Goal: Transaction & Acquisition: Purchase product/service

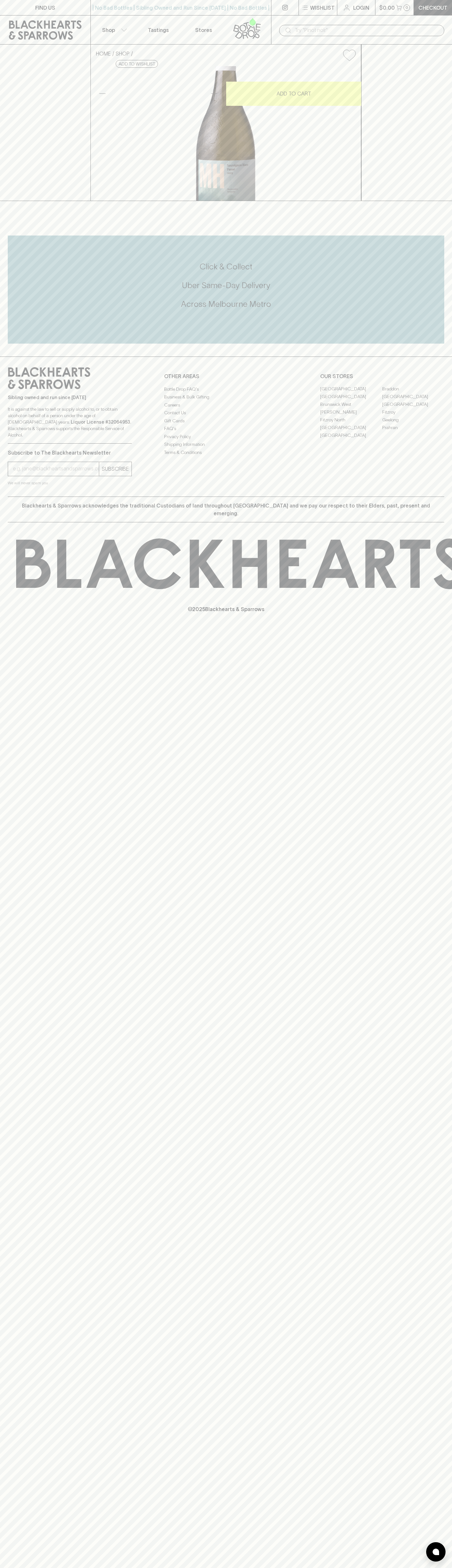
click at [43, 24] on icon at bounding box center [45, 30] width 81 height 19
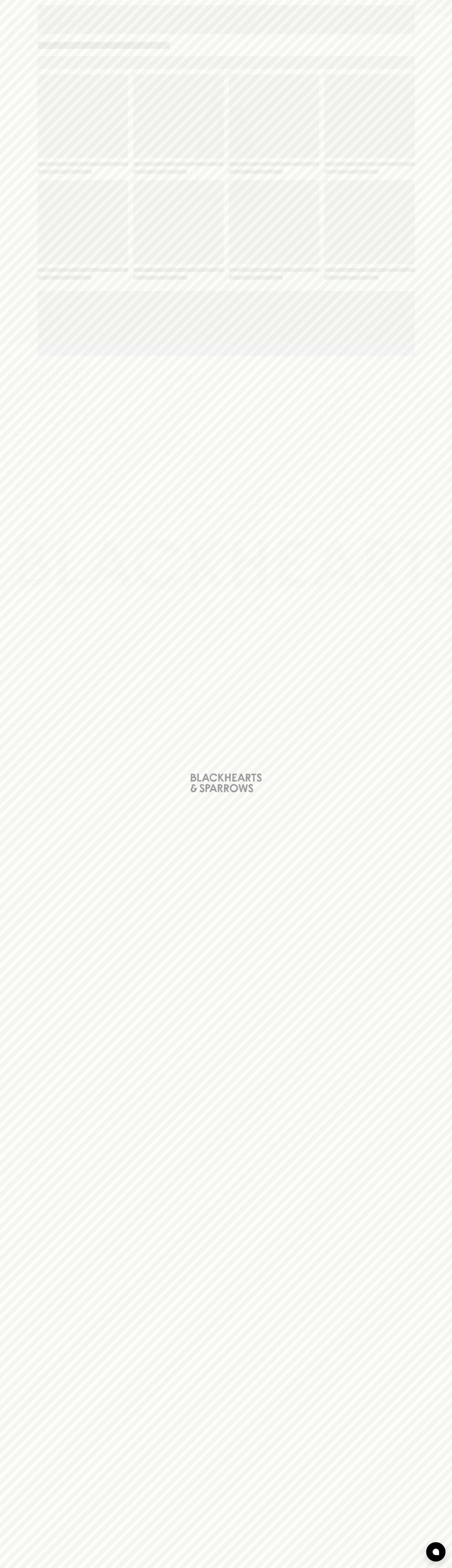
click at [435, 152] on div "Loading" at bounding box center [226, 784] width 452 height 1568
click at [222, 1567] on html "FIND US | No Bad Bottles | Sibling Owned and Run Since 2006 | No Bad Bottles | …" at bounding box center [226, 784] width 452 height 1568
click at [9, 532] on div "Loading" at bounding box center [226, 784] width 452 height 1568
